Goal: Task Accomplishment & Management: Manage account settings

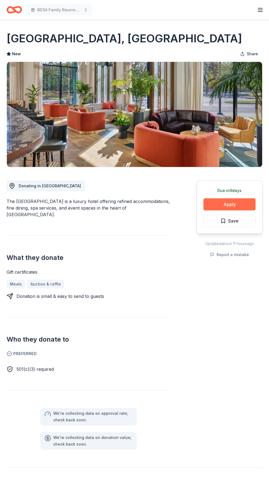
click at [247, 203] on button "Apply" at bounding box center [230, 204] width 52 height 12
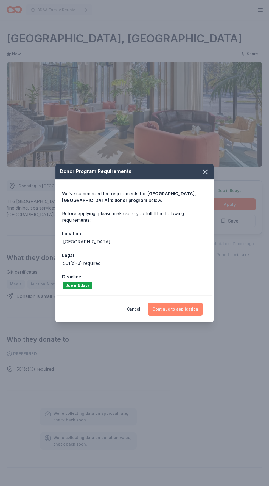
click at [192, 308] on button "Continue to application" at bounding box center [175, 308] width 55 height 13
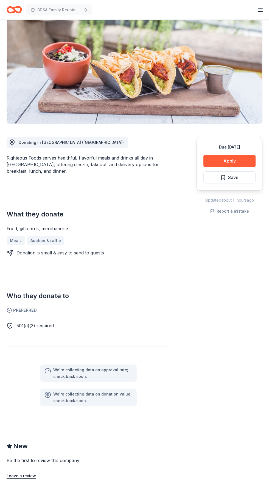
scroll to position [71, 0]
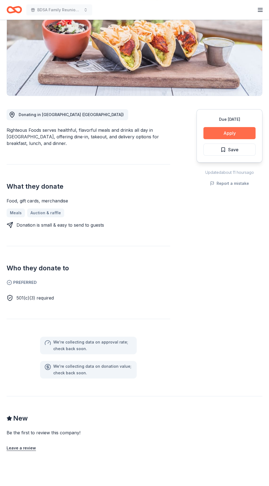
click at [240, 135] on button "Apply" at bounding box center [230, 133] width 52 height 12
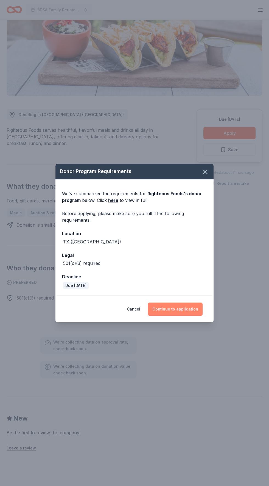
click at [189, 316] on button "Continue to application" at bounding box center [175, 308] width 55 height 13
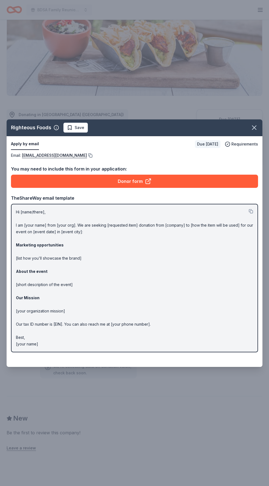
click at [87, 158] on button at bounding box center [89, 155] width 5 height 4
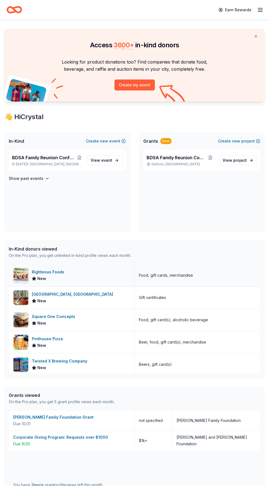
click at [55, 273] on div "Righteous Foods" at bounding box center [49, 272] width 35 height 7
click at [76, 295] on div "Crescent Hotel, Fort Worth" at bounding box center [74, 294] width 84 height 7
click at [104, 365] on div "Twisted X Brewing Company New" at bounding box center [72, 364] width 126 height 22
click at [114, 159] on link "View event" at bounding box center [104, 160] width 35 height 10
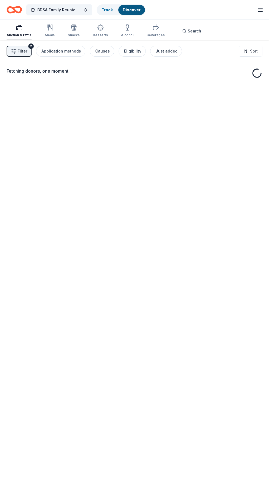
click at [117, 159] on div "Fetching donors, one moment..." at bounding box center [134, 283] width 269 height 486
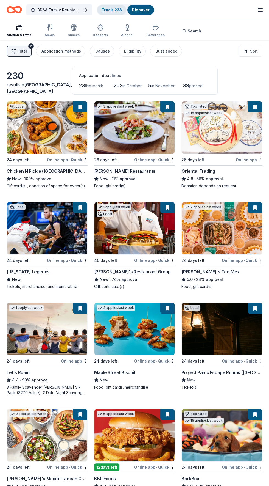
click at [116, 11] on link "Track · 233" at bounding box center [112, 9] width 20 height 5
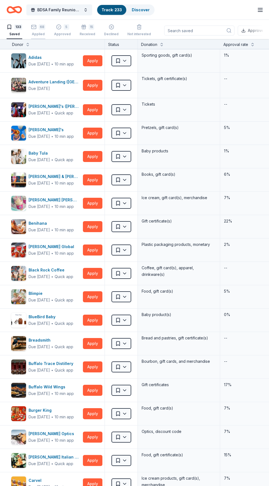
click at [40, 31] on div "68 Applied" at bounding box center [38, 30] width 14 height 12
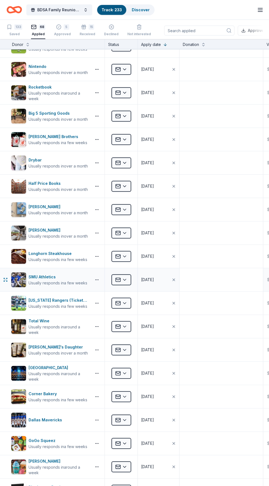
scroll to position [489, 0]
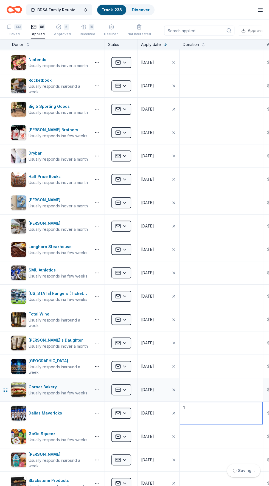
type textarea "1"
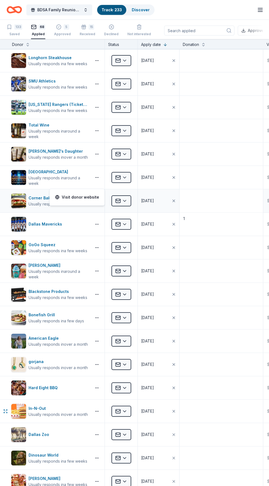
scroll to position [694, 0]
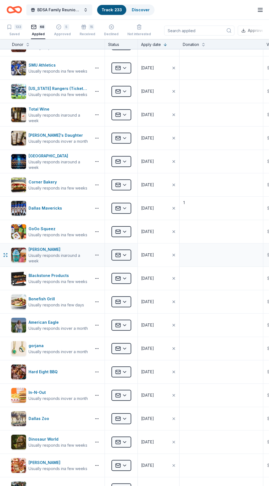
click at [175, 254] on icon "button" at bounding box center [174, 255] width 2 height 2
click at [148, 249] on button "button" at bounding box center [159, 254] width 42 height 23
click at [163, 320] on button "15" at bounding box center [161, 321] width 10 height 10
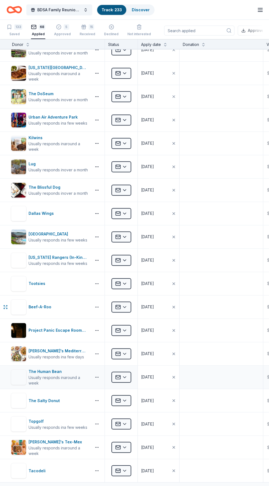
scroll to position [1161, 0]
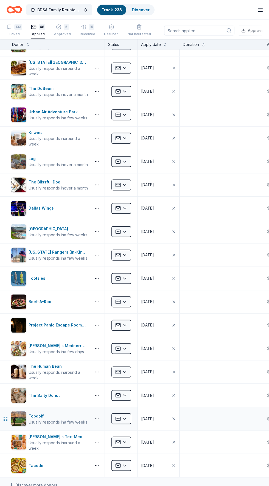
click at [154, 415] on div "06/08/2025" at bounding box center [147, 418] width 13 height 7
click at [222, 413] on textarea at bounding box center [221, 418] width 82 height 22
click at [70, 419] on div "Usually responds in a few weeks" at bounding box center [58, 421] width 59 height 5
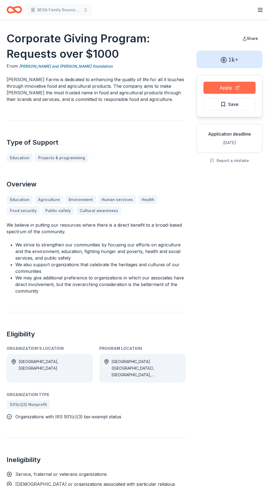
click at [234, 87] on button "Apply" at bounding box center [230, 88] width 52 height 12
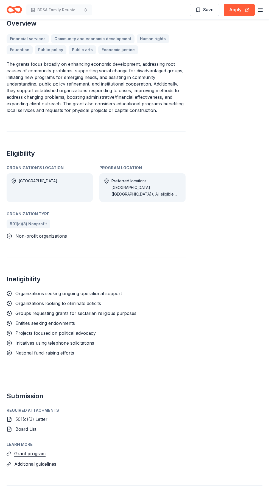
scroll to position [303, 0]
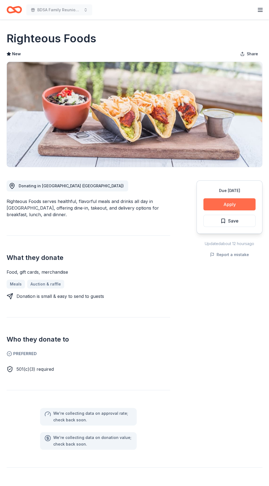
click at [242, 204] on button "Apply" at bounding box center [230, 204] width 52 height 12
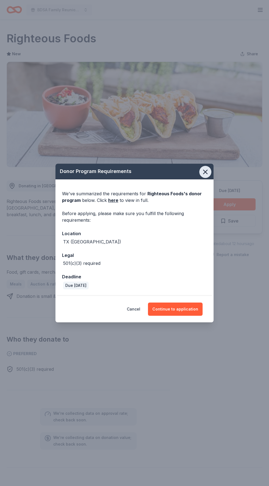
click at [205, 172] on icon "button" at bounding box center [206, 172] width 4 height 4
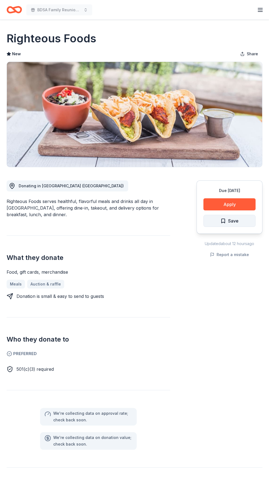
click at [245, 220] on button "Save" at bounding box center [230, 221] width 52 height 12
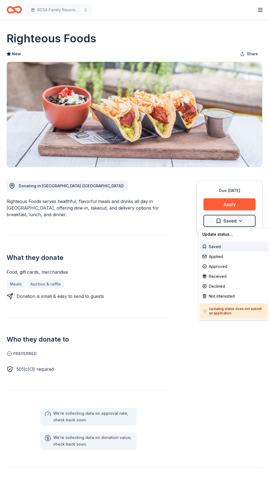
click at [247, 220] on html "BDSA Family Reunion Conference Silent Auction Earn Rewards Due in 24 days Share…" at bounding box center [134, 243] width 269 height 486
click at [230, 256] on div "Applied" at bounding box center [234, 256] width 68 height 10
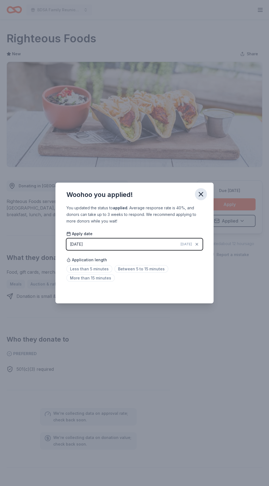
click at [202, 195] on icon "button" at bounding box center [201, 194] width 4 height 4
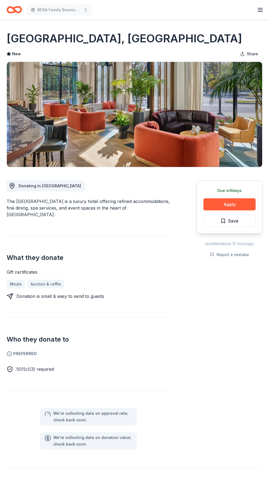
click at [241, 222] on button "Save" at bounding box center [230, 221] width 52 height 12
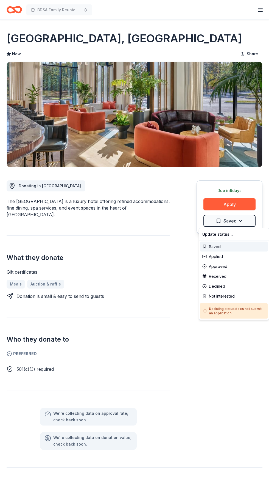
click at [241, 222] on html "BDSA Family Reunion Conference Silent Auction Earn Rewards Due in 9 days Share …" at bounding box center [134, 243] width 269 height 486
click at [224, 257] on div "Applied" at bounding box center [234, 256] width 68 height 10
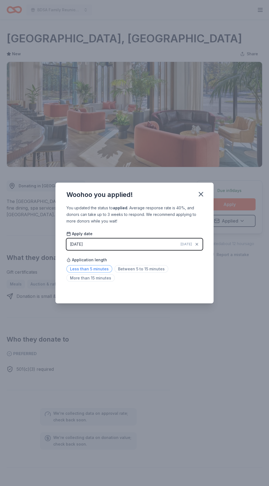
click at [101, 269] on span "Less than 5 minutes" at bounding box center [90, 268] width 46 height 7
click at [201, 196] on icon "button" at bounding box center [201, 194] width 8 height 8
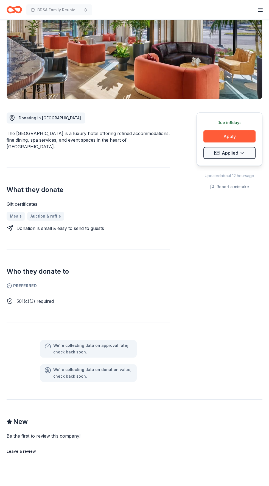
scroll to position [68, 0]
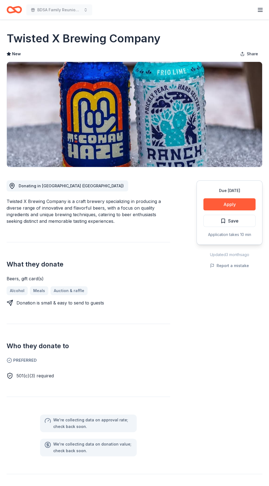
click at [247, 223] on button "Save" at bounding box center [230, 221] width 52 height 12
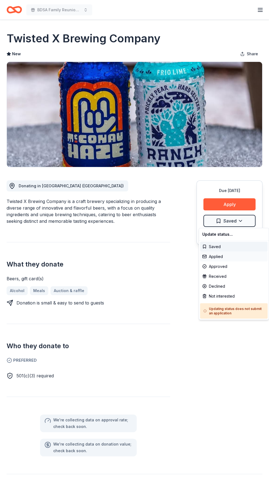
click at [244, 223] on html "BDSA Family Reunion Conference Silent Auction Earn Rewards Due in 24 days Share…" at bounding box center [134, 243] width 269 height 486
click at [234, 294] on div "Not interested" at bounding box center [234, 296] width 68 height 10
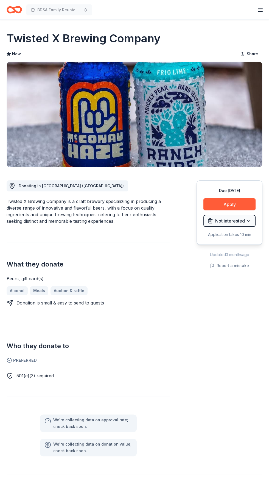
click at [219, 388] on div "Due in 24 days Apply Not interested Application takes 10 min Updated 3 months a…" at bounding box center [230, 311] width 66 height 289
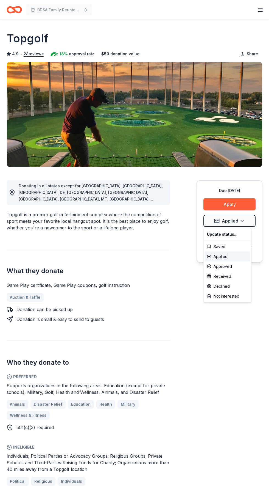
click at [242, 222] on html "BDSA Family Reunion Conference Silent Auction Earn Rewards Due [DATE] Share Top…" at bounding box center [134, 243] width 269 height 486
click at [231, 269] on div "Approved" at bounding box center [228, 266] width 46 height 10
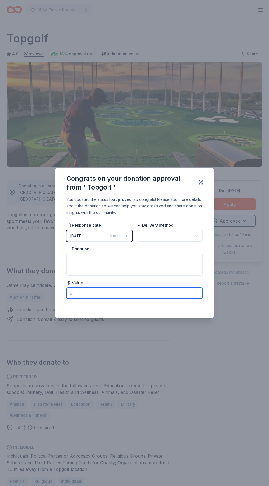
click at [103, 294] on input "text" at bounding box center [135, 293] width 136 height 11
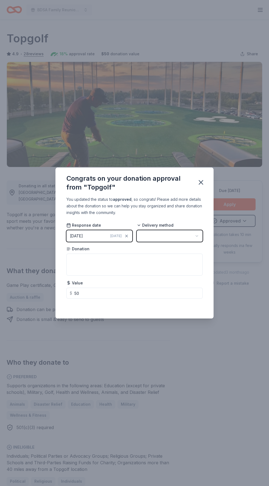
click at [192, 234] on button "button" at bounding box center [170, 236] width 66 height 12
type input "50.00"
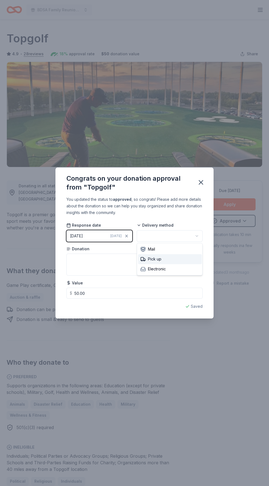
click at [166, 254] on div "Pick up" at bounding box center [170, 259] width 64 height 10
click at [204, 179] on icon "button" at bounding box center [201, 182] width 8 height 8
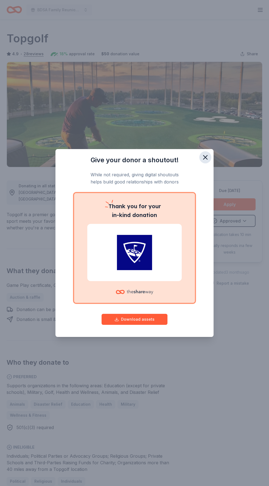
click at [208, 156] on icon "button" at bounding box center [206, 157] width 8 height 8
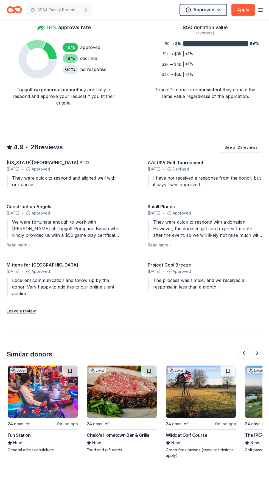
scroll to position [0, 238]
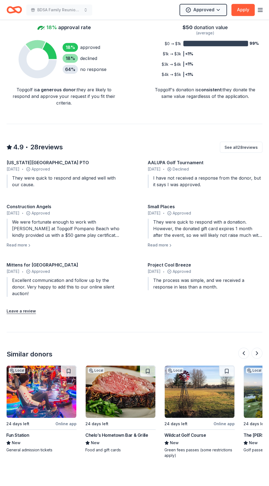
click at [123, 397] on img at bounding box center [121, 391] width 70 height 52
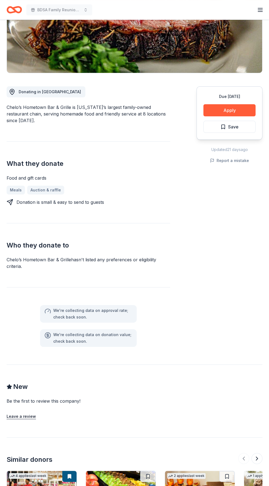
scroll to position [206, 0]
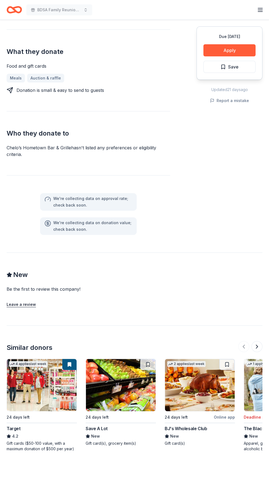
click at [232, 427] on div "BJ's Wholesale Club" at bounding box center [200, 428] width 70 height 7
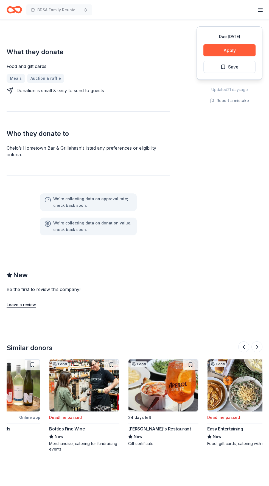
scroll to position [0, 527]
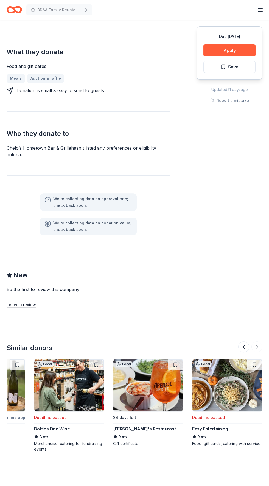
click at [163, 403] on img at bounding box center [149, 385] width 70 height 52
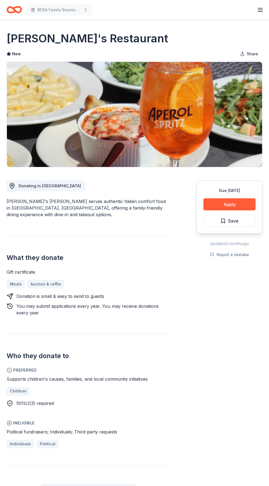
click at [21, 10] on icon "Home" at bounding box center [17, 9] width 9 height 5
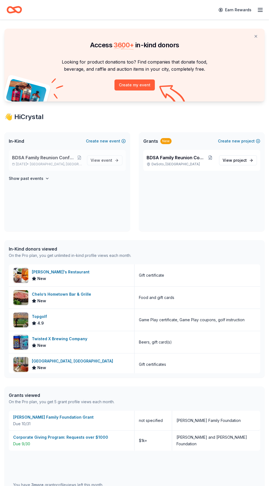
click at [53, 164] on span "Grand Prairie, TX" at bounding box center [56, 164] width 53 height 4
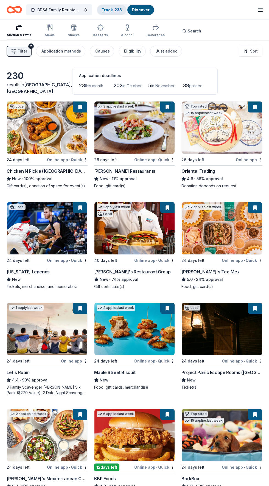
click at [117, 10] on link "Track · 233" at bounding box center [112, 9] width 20 height 5
click at [116, 7] on link "Track · 233" at bounding box center [112, 9] width 20 height 5
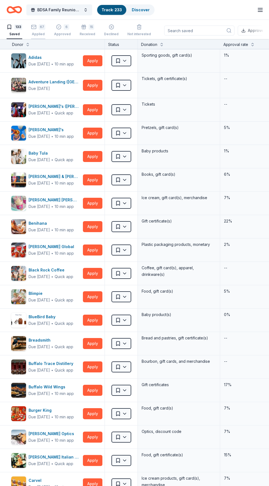
click at [40, 27] on div "67" at bounding box center [42, 26] width 7 height 5
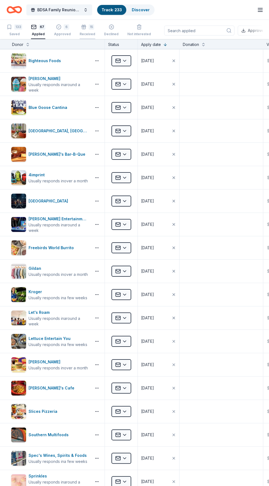
click at [89, 27] on div "15" at bounding box center [91, 26] width 5 height 5
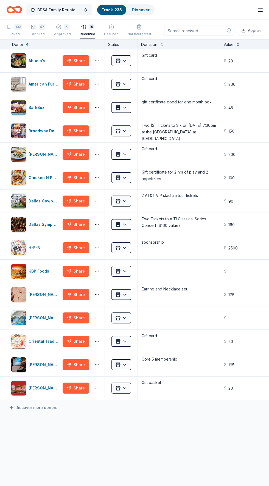
click at [40, 29] on div "67" at bounding box center [42, 26] width 7 height 5
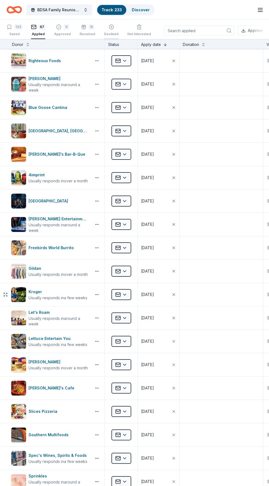
click at [111, 27] on line "button" at bounding box center [111, 26] width 1 height 1
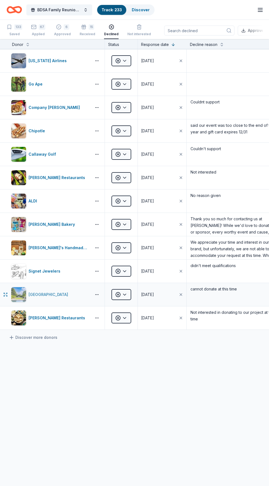
click at [63, 294] on div "Dallas Arboretum and Botanical Garden" at bounding box center [50, 294] width 42 height 7
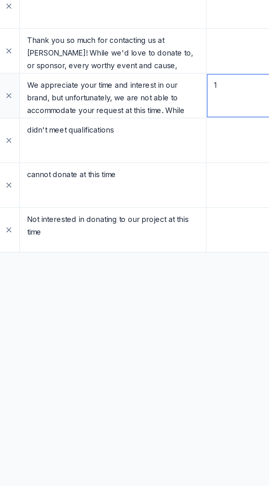
type textarea "1"
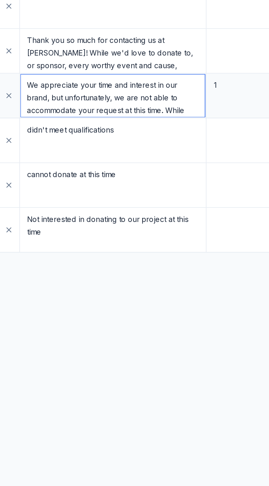
click at [216, 249] on textarea "We appreciate your time and interest in our brand, but unfortunately, we are no…" at bounding box center [188, 248] width 96 height 22
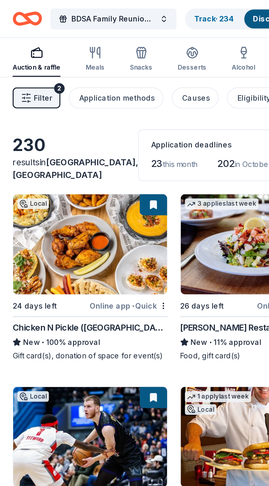
click at [18, 53] on span "Filter" at bounding box center [23, 51] width 10 height 7
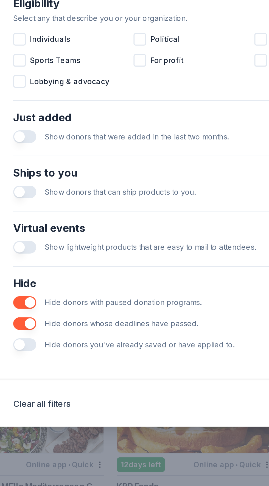
click at [46, 408] on button "button" at bounding box center [46, 404] width 12 height 7
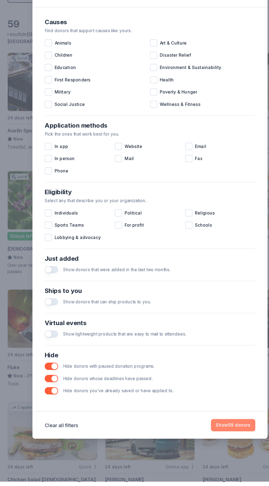
click at [214, 441] on button "Show 59 donors" at bounding box center [209, 435] width 40 height 11
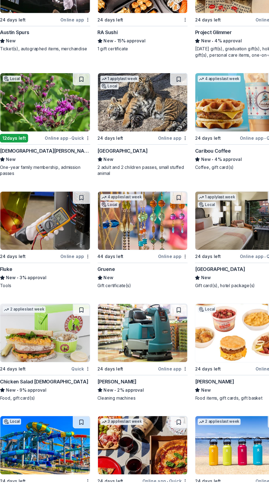
scroll to position [117, 0]
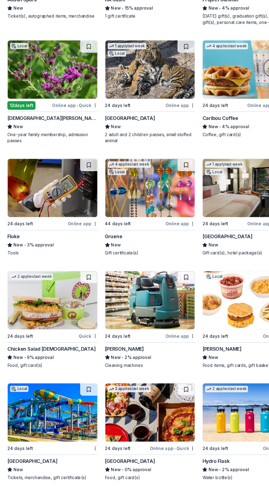
click at [33, 337] on img at bounding box center [47, 323] width 81 height 52
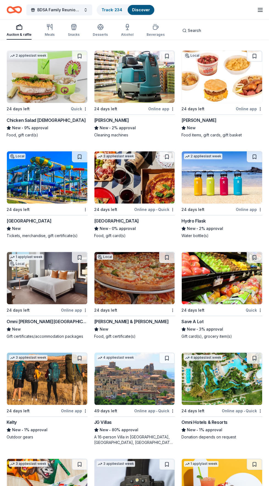
scroll to position [0, 0]
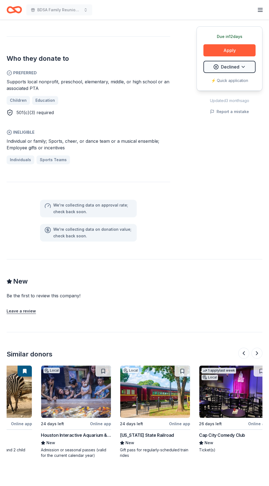
scroll to position [0, 54]
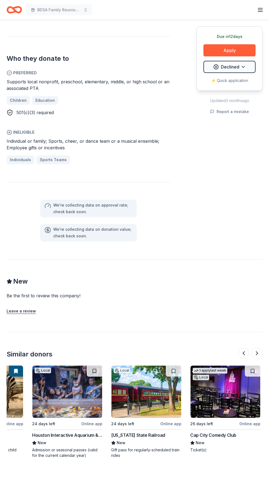
click at [152, 398] on img at bounding box center [147, 391] width 70 height 52
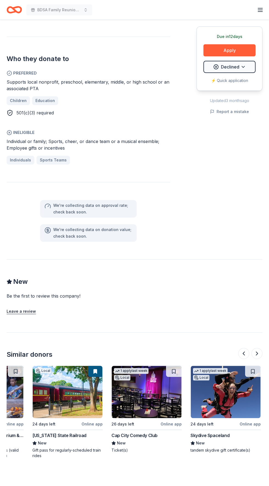
scroll to position [0, 143]
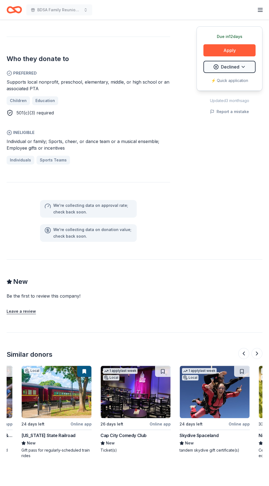
click at [137, 398] on img at bounding box center [136, 392] width 70 height 52
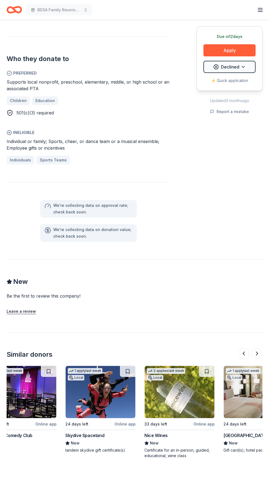
scroll to position [0, 258]
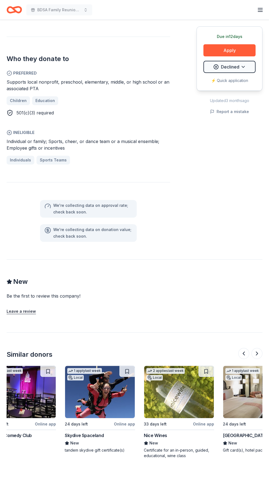
click at [107, 396] on img at bounding box center [100, 392] width 70 height 52
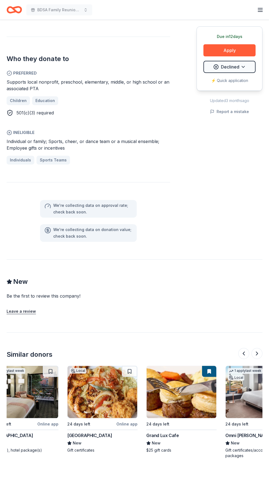
scroll to position [0, 499]
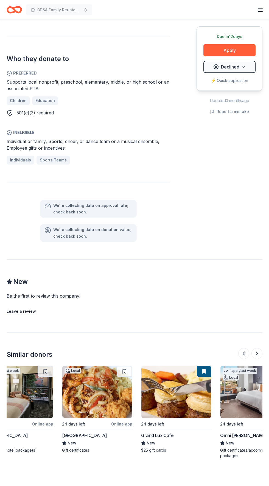
click at [174, 399] on img at bounding box center [177, 392] width 70 height 52
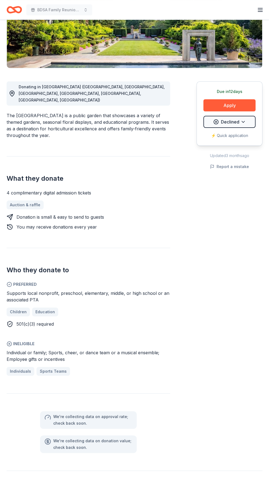
scroll to position [310, 0]
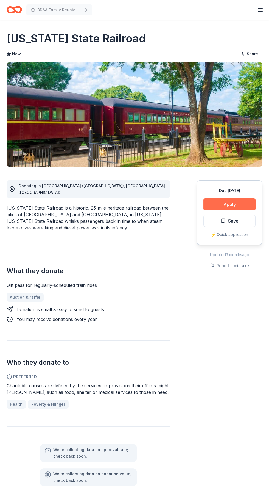
click at [238, 204] on button "Apply" at bounding box center [230, 204] width 52 height 12
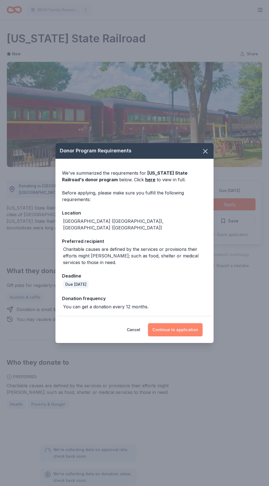
click at [184, 326] on button "Continue to application" at bounding box center [175, 329] width 55 height 13
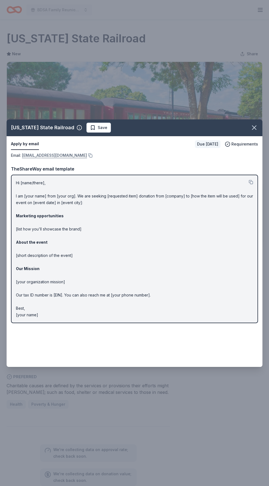
click at [62, 154] on link "[EMAIL_ADDRESS][DOMAIN_NAME]" at bounding box center [54, 155] width 65 height 7
click at [98, 127] on span "Save" at bounding box center [103, 127] width 10 height 7
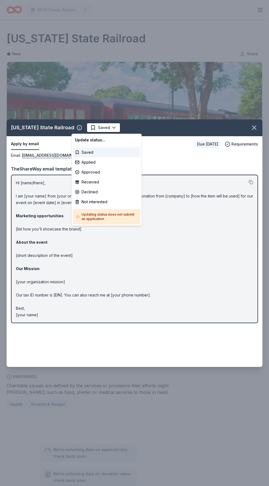
click at [98, 125] on html "BDSA Family Reunion Conference Silent Auction Earn Rewards Due [DATE] Share [US…" at bounding box center [134, 243] width 269 height 486
click at [95, 161] on div "Applied" at bounding box center [107, 162] width 68 height 10
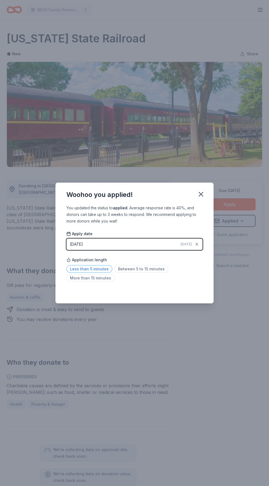
click at [104, 269] on span "Less than 5 minutes" at bounding box center [90, 268] width 46 height 7
click at [203, 194] on icon "button" at bounding box center [201, 194] width 8 height 8
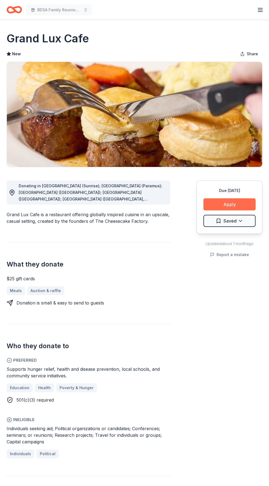
click at [238, 200] on button "Apply" at bounding box center [230, 204] width 52 height 12
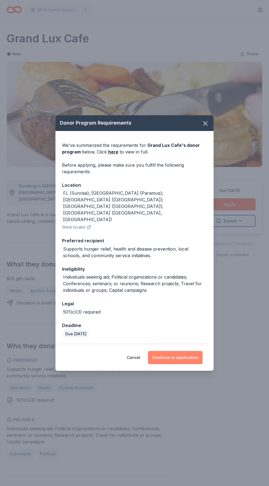
click at [188, 351] on button "Continue to application" at bounding box center [175, 357] width 55 height 13
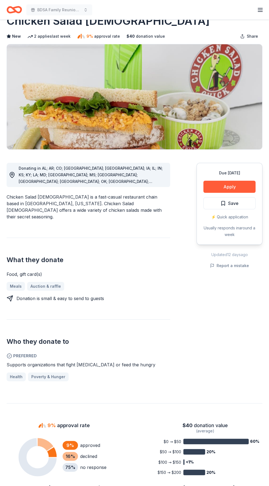
scroll to position [18, 0]
click at [234, 189] on button "Apply" at bounding box center [230, 186] width 52 height 12
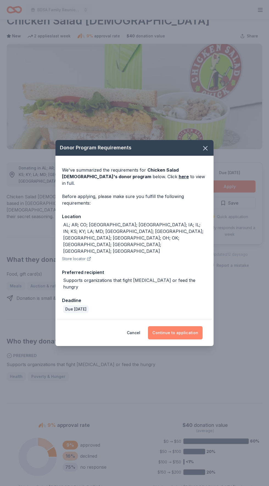
click at [187, 336] on button "Continue to application" at bounding box center [175, 332] width 55 height 13
